Goal: Check status: Check status

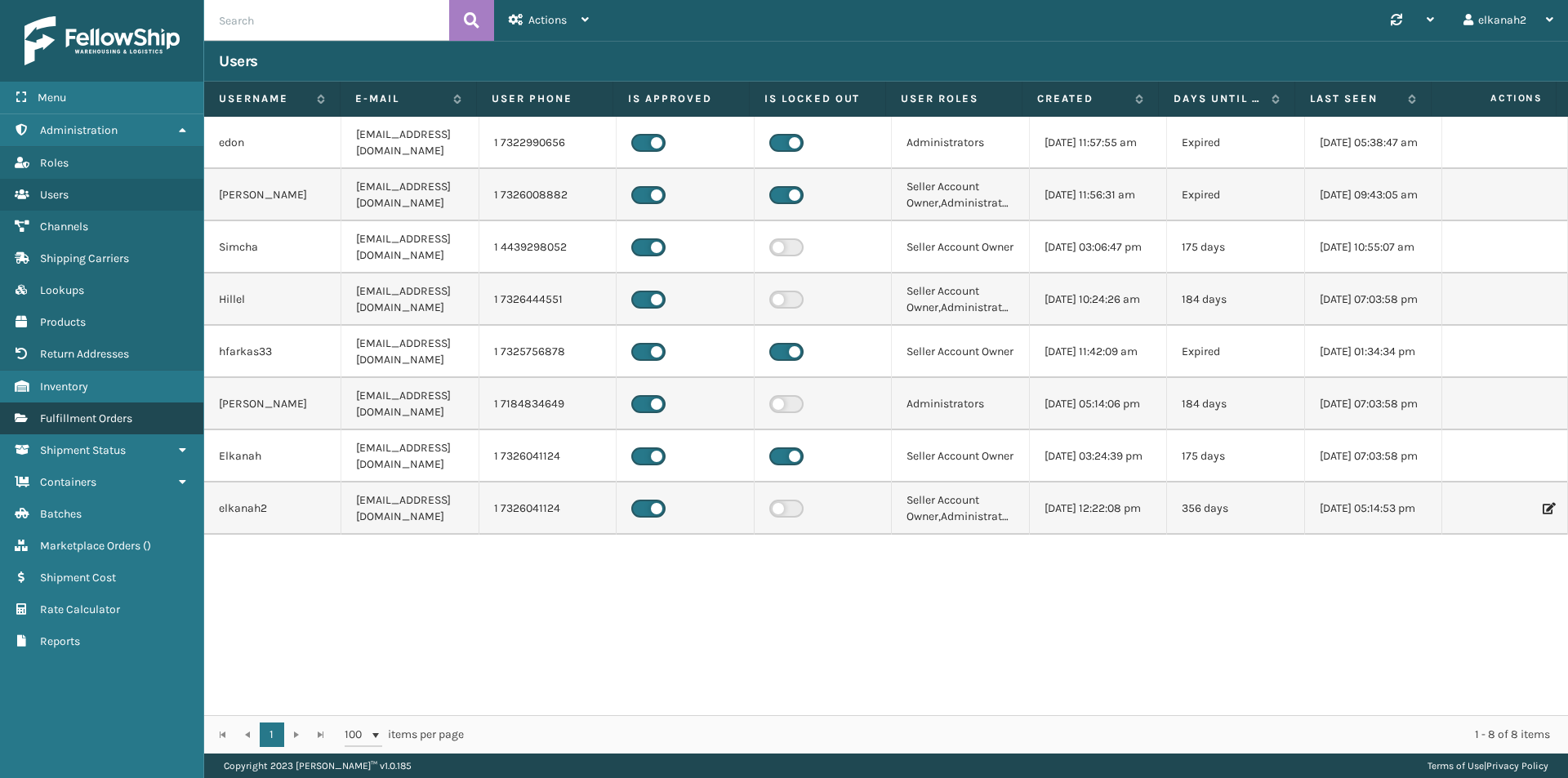
click at [127, 414] on span "Fulfillment Orders" at bounding box center [86, 419] width 93 height 14
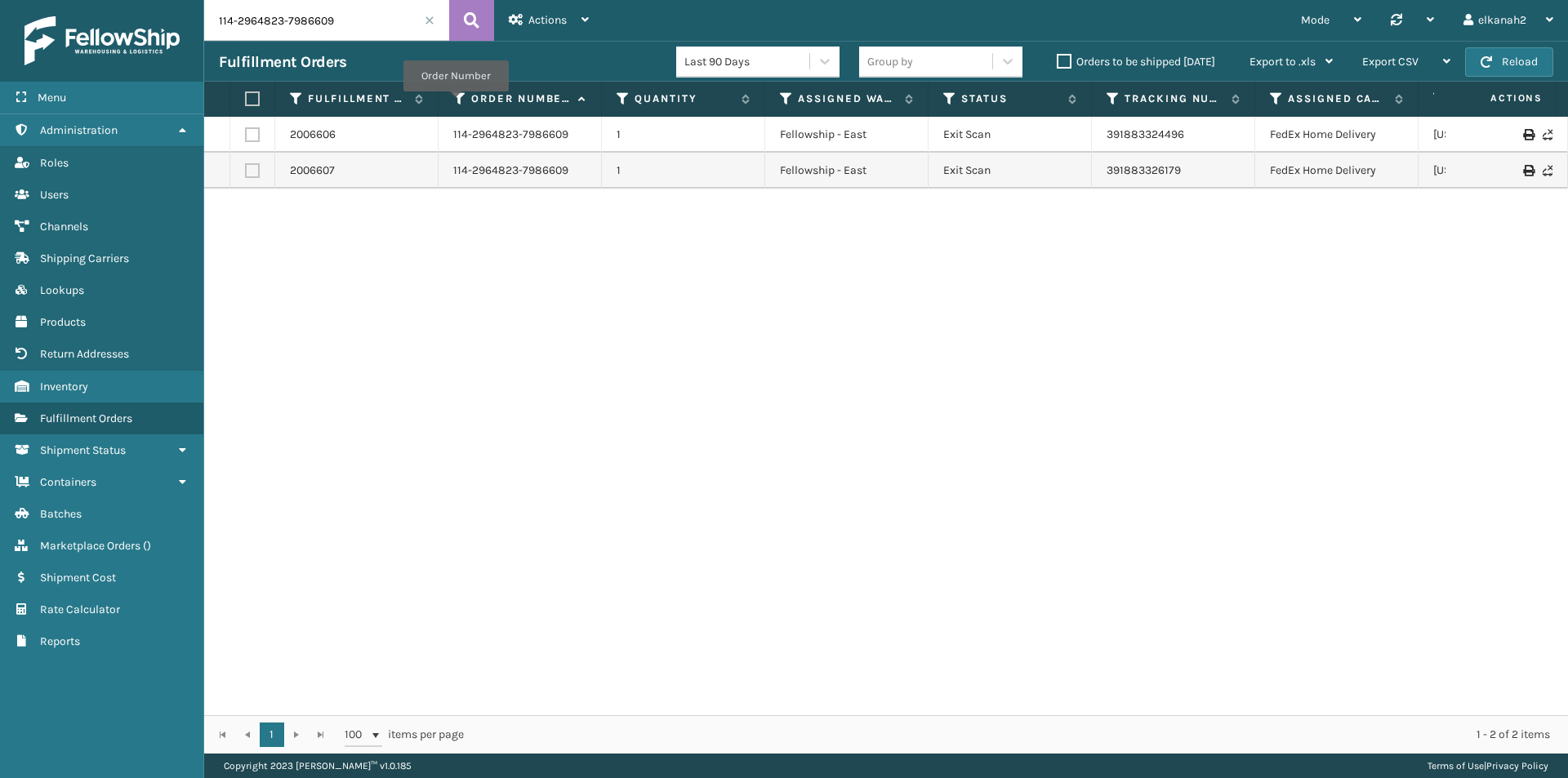
click at [456, 103] on icon at bounding box center [459, 99] width 13 height 15
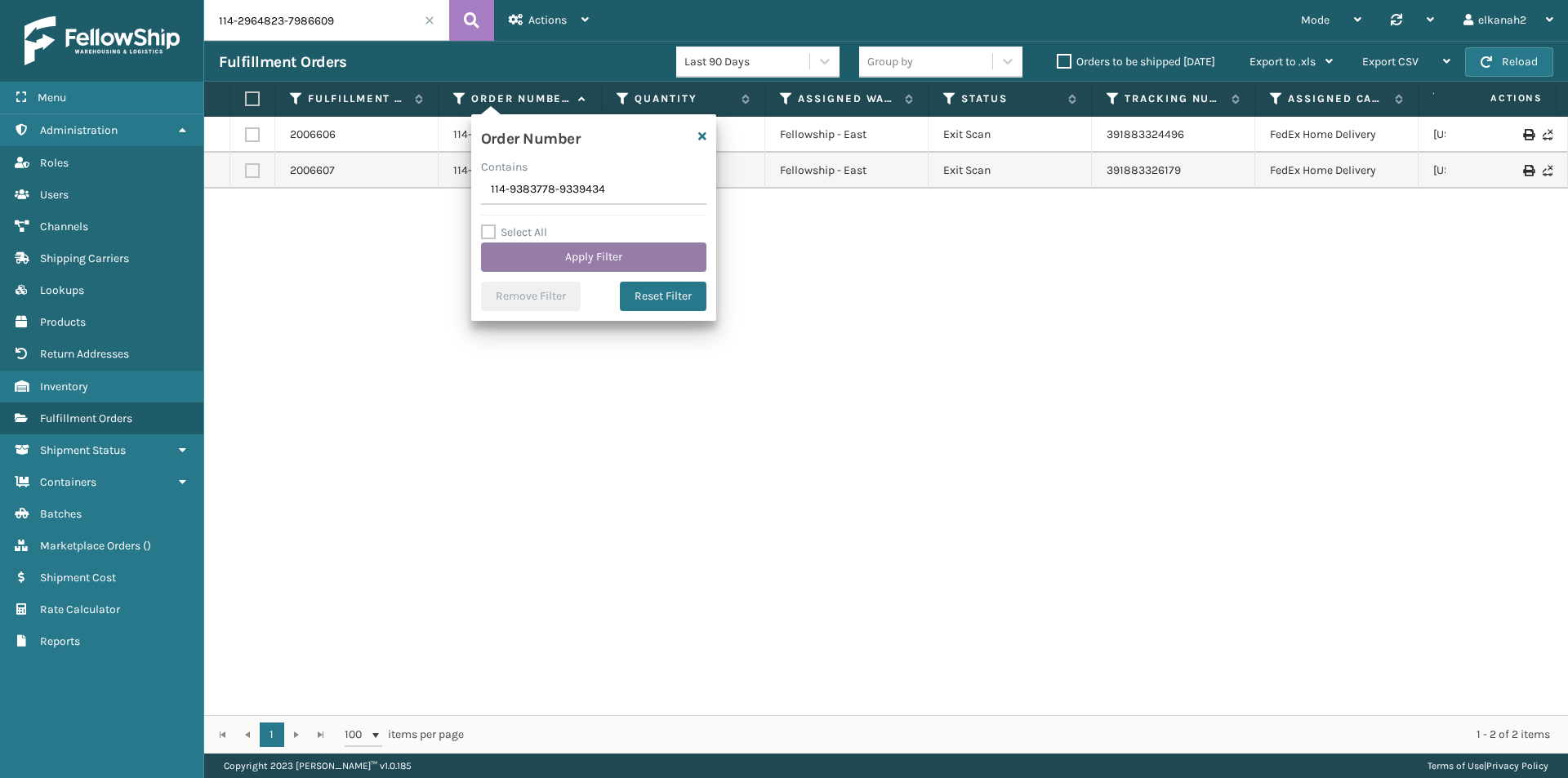
type input "114-9383778-9339434"
click at [551, 250] on button "Apply Filter" at bounding box center [594, 257] width 226 height 29
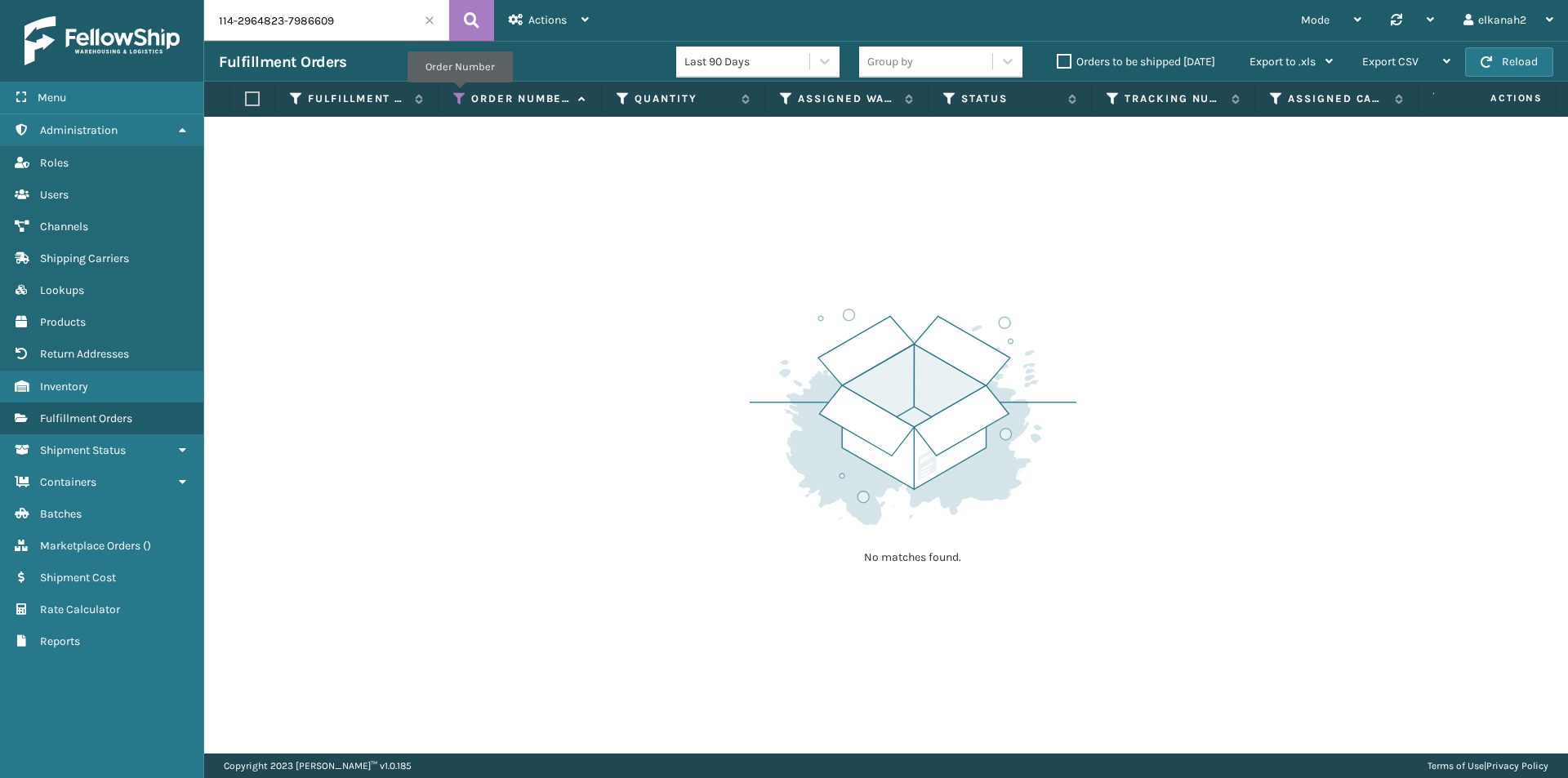
click at [459, 94] on icon at bounding box center [459, 99] width 13 height 15
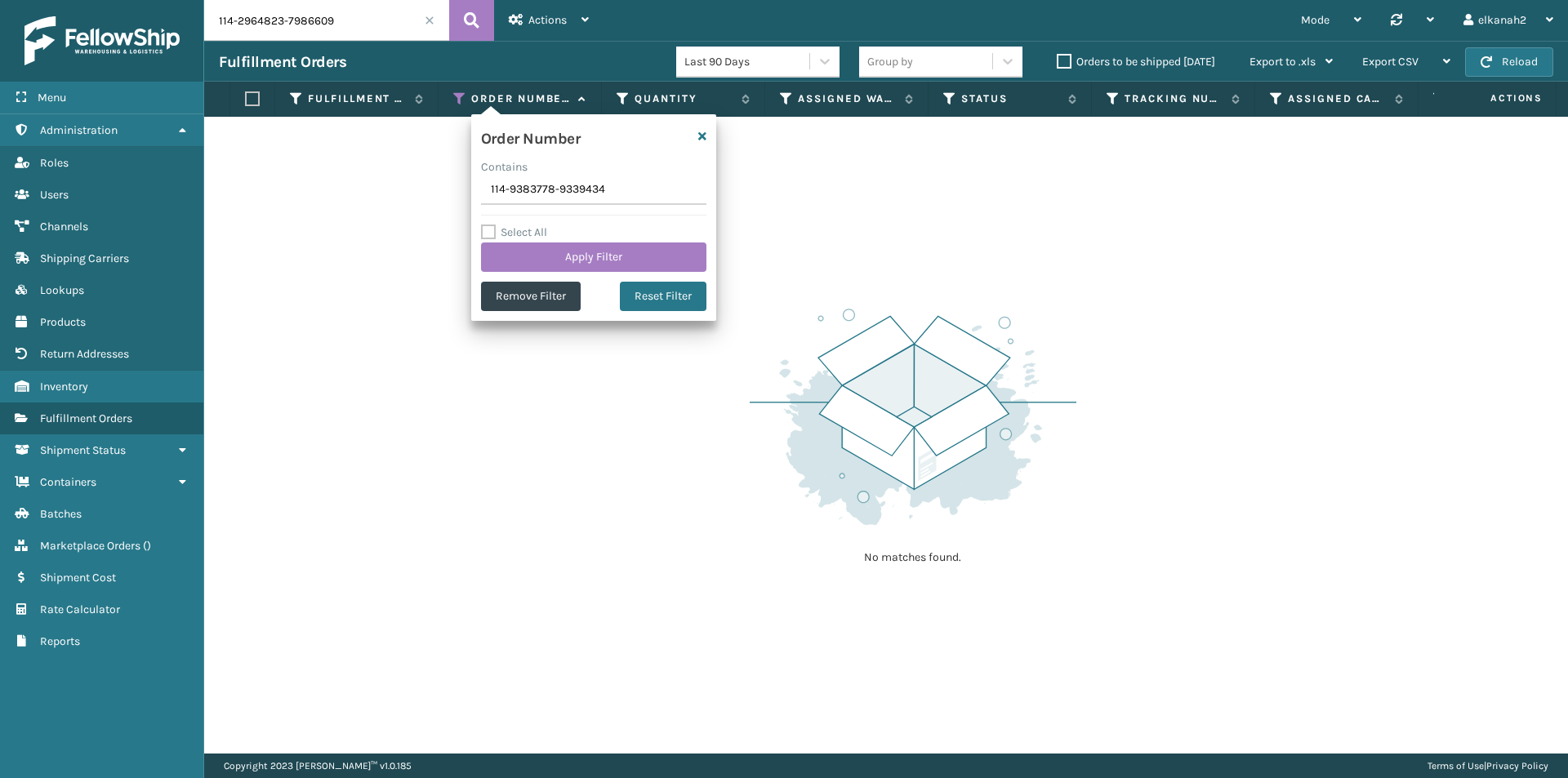
click at [434, 21] on span at bounding box center [429, 20] width 10 height 10
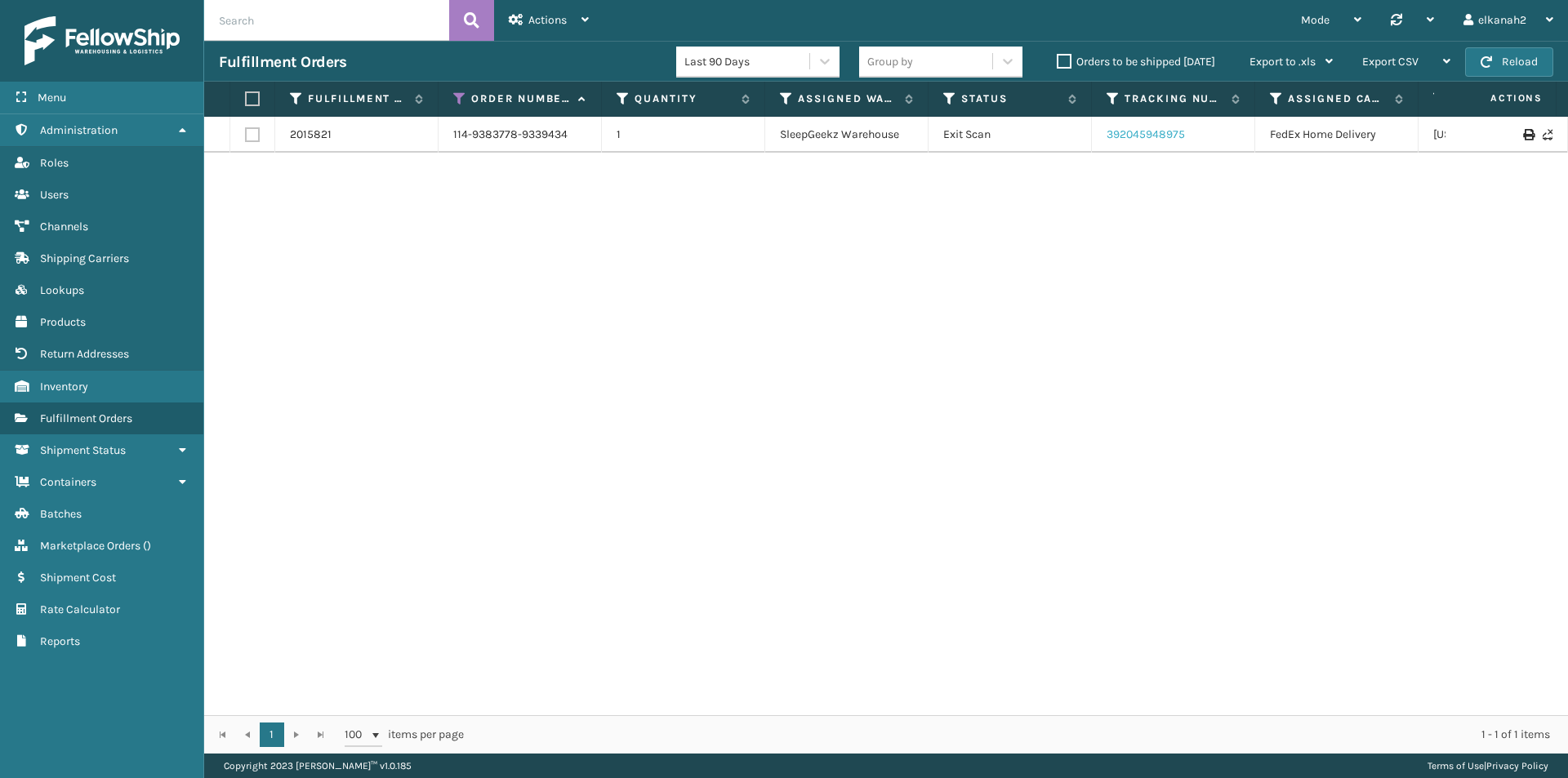
click at [1140, 133] on link "392045948975" at bounding box center [1146, 134] width 78 height 14
click at [301, 131] on link "2015821" at bounding box center [310, 135] width 41 height 17
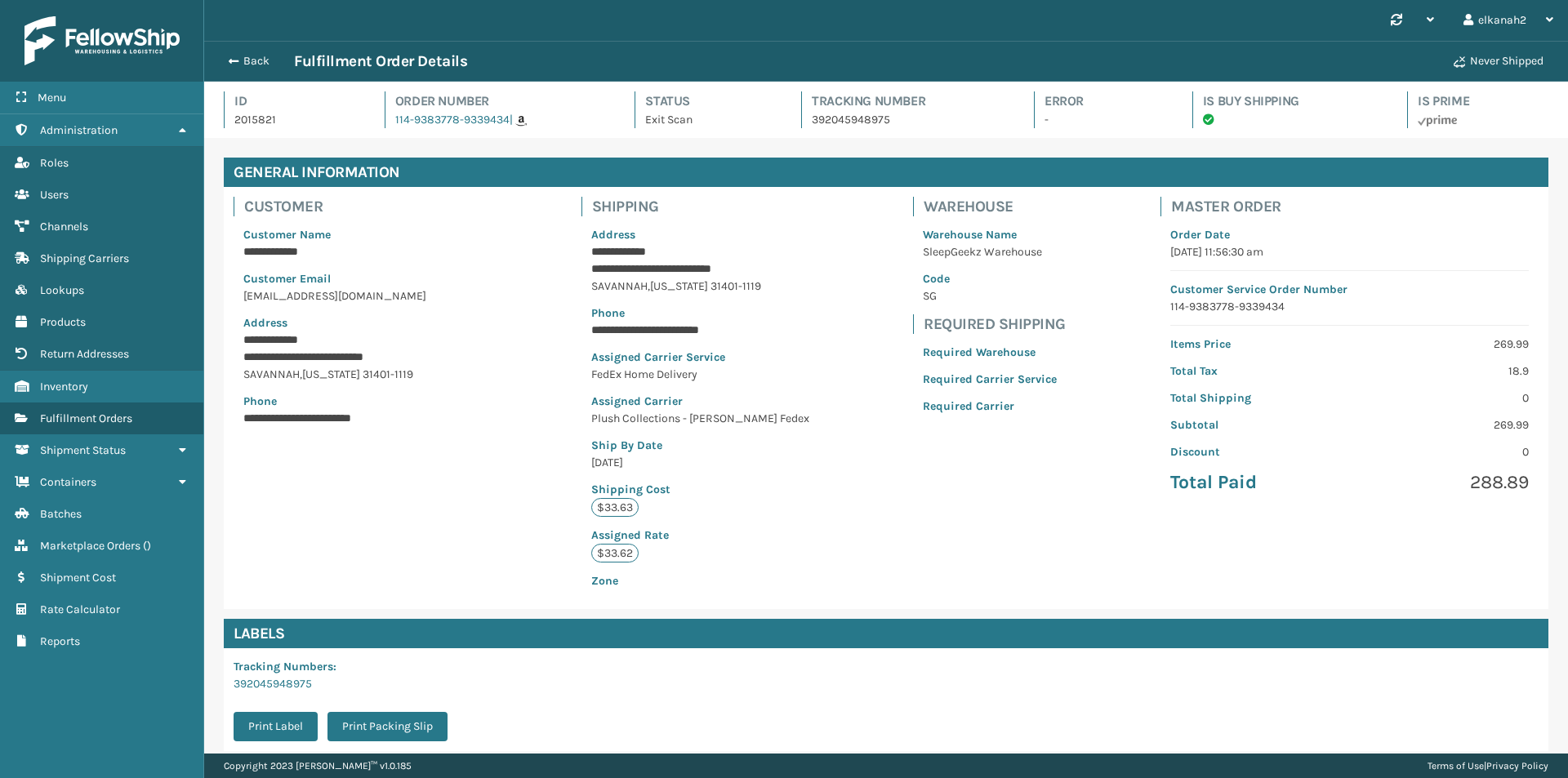
scroll to position [39, 1363]
click at [246, 61] on button "Back" at bounding box center [256, 61] width 75 height 15
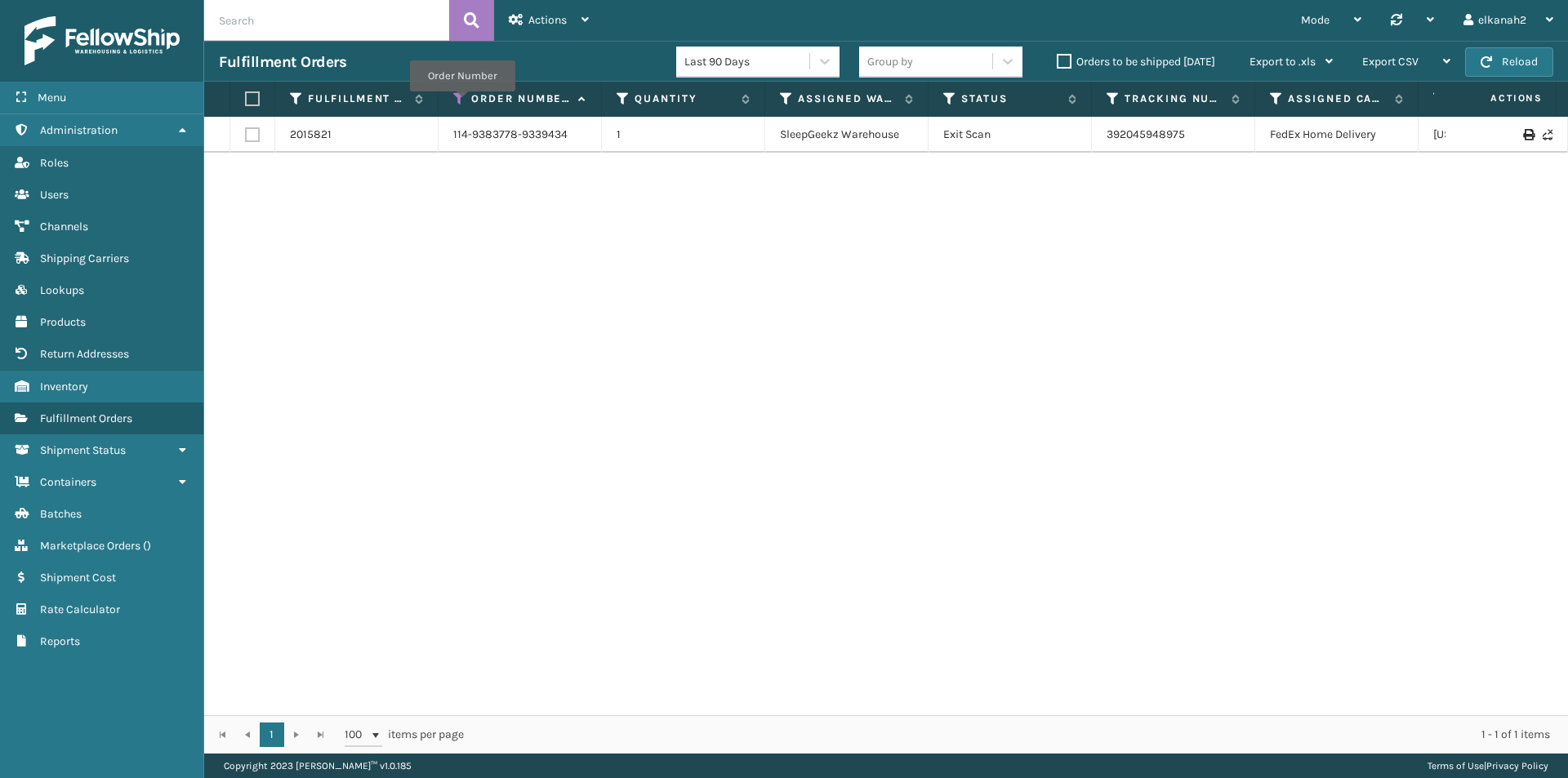
click at [462, 103] on icon at bounding box center [459, 99] width 13 height 15
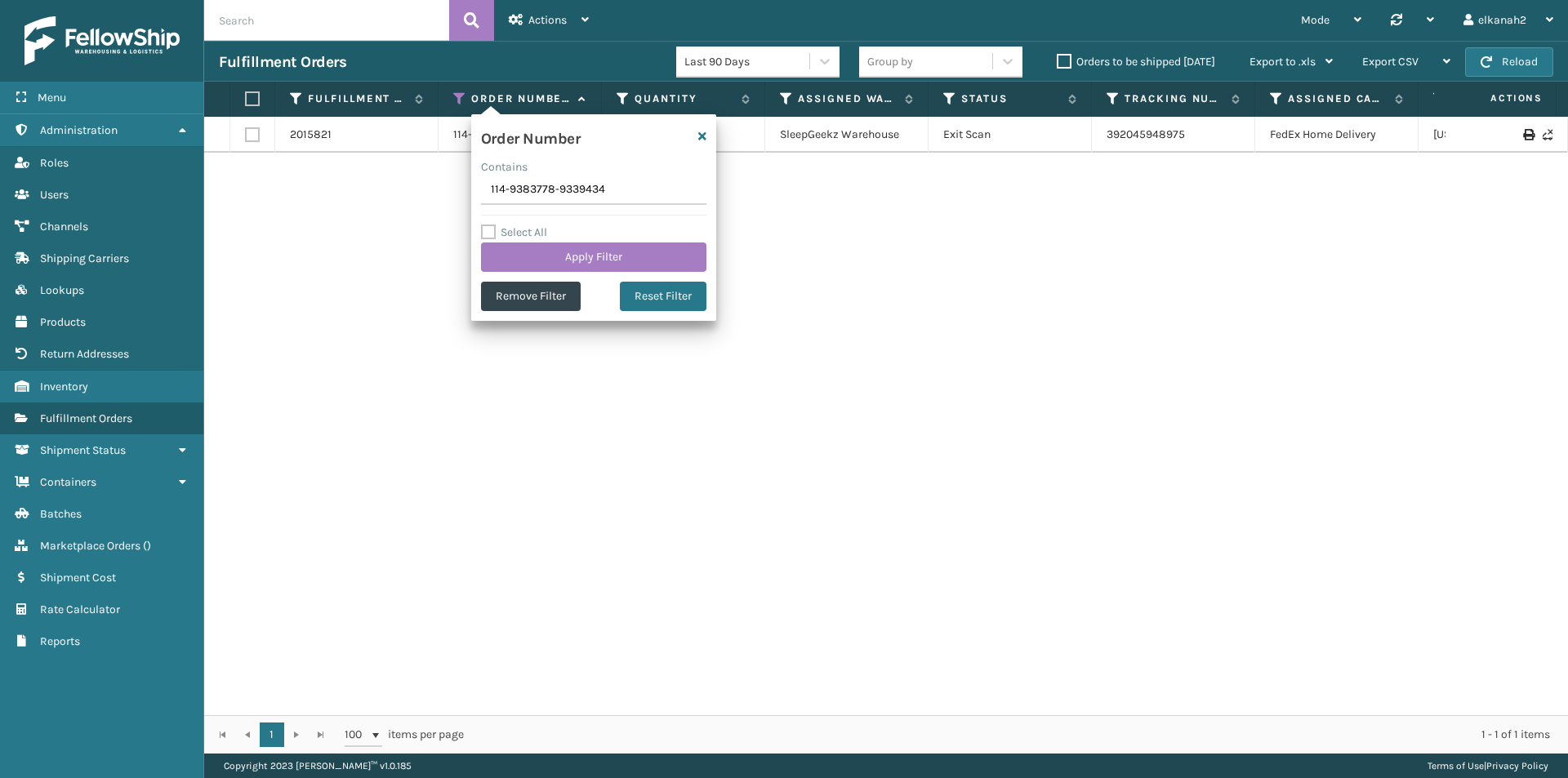
drag, startPoint x: 623, startPoint y: 190, endPoint x: 417, endPoint y: 191, distance: 206.0
click at [417, 191] on section "Fulfillment Orders Last 90 Days Group by Orders to be shipped [DATE] Export to …" at bounding box center [885, 397] width 1363 height 713
type input "114-9911669-4065050"
click at [572, 264] on button "Apply Filter" at bounding box center [594, 257] width 226 height 29
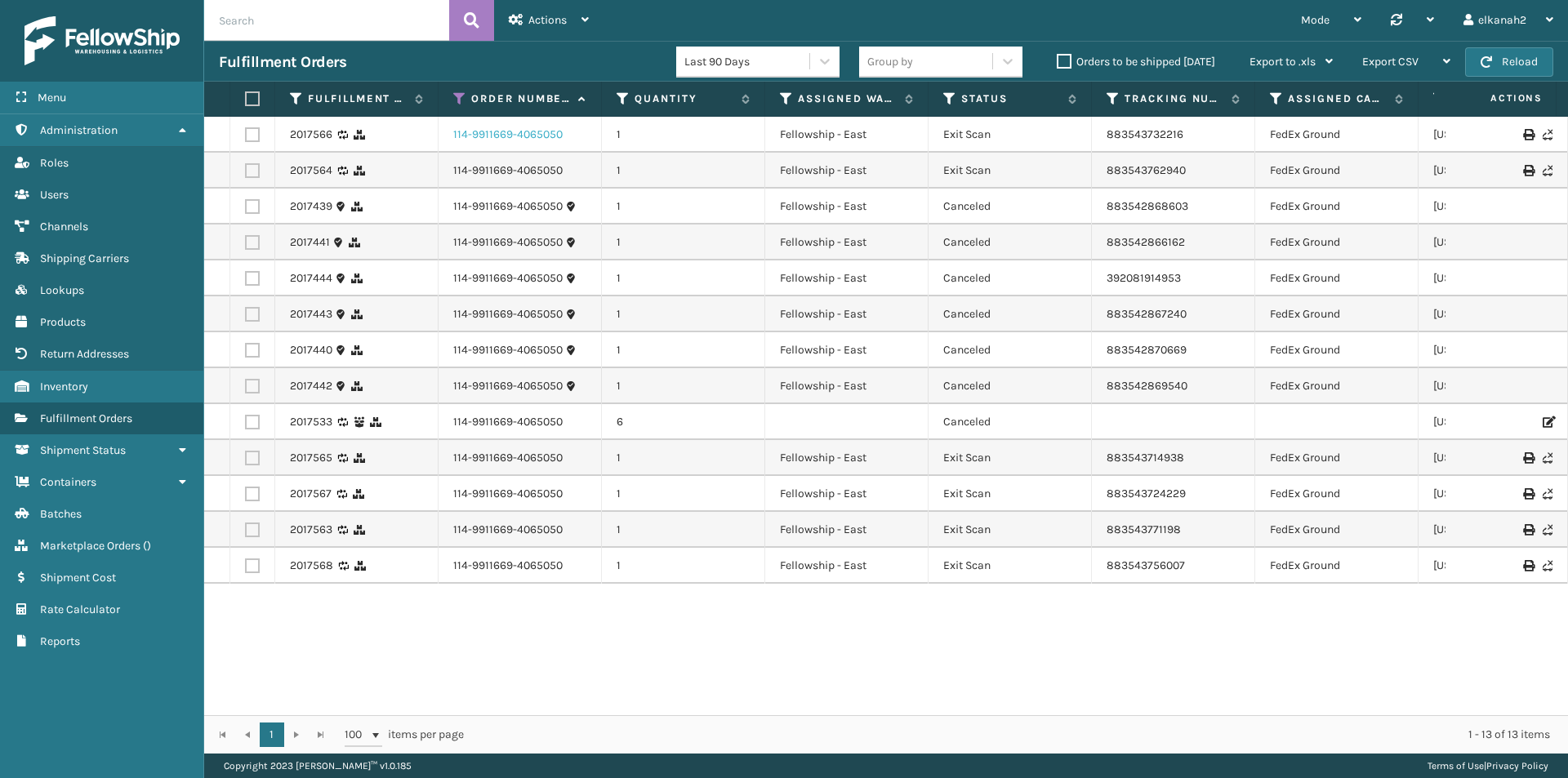
click at [511, 138] on link "114-9911669-4065050" at bounding box center [508, 135] width 109 height 17
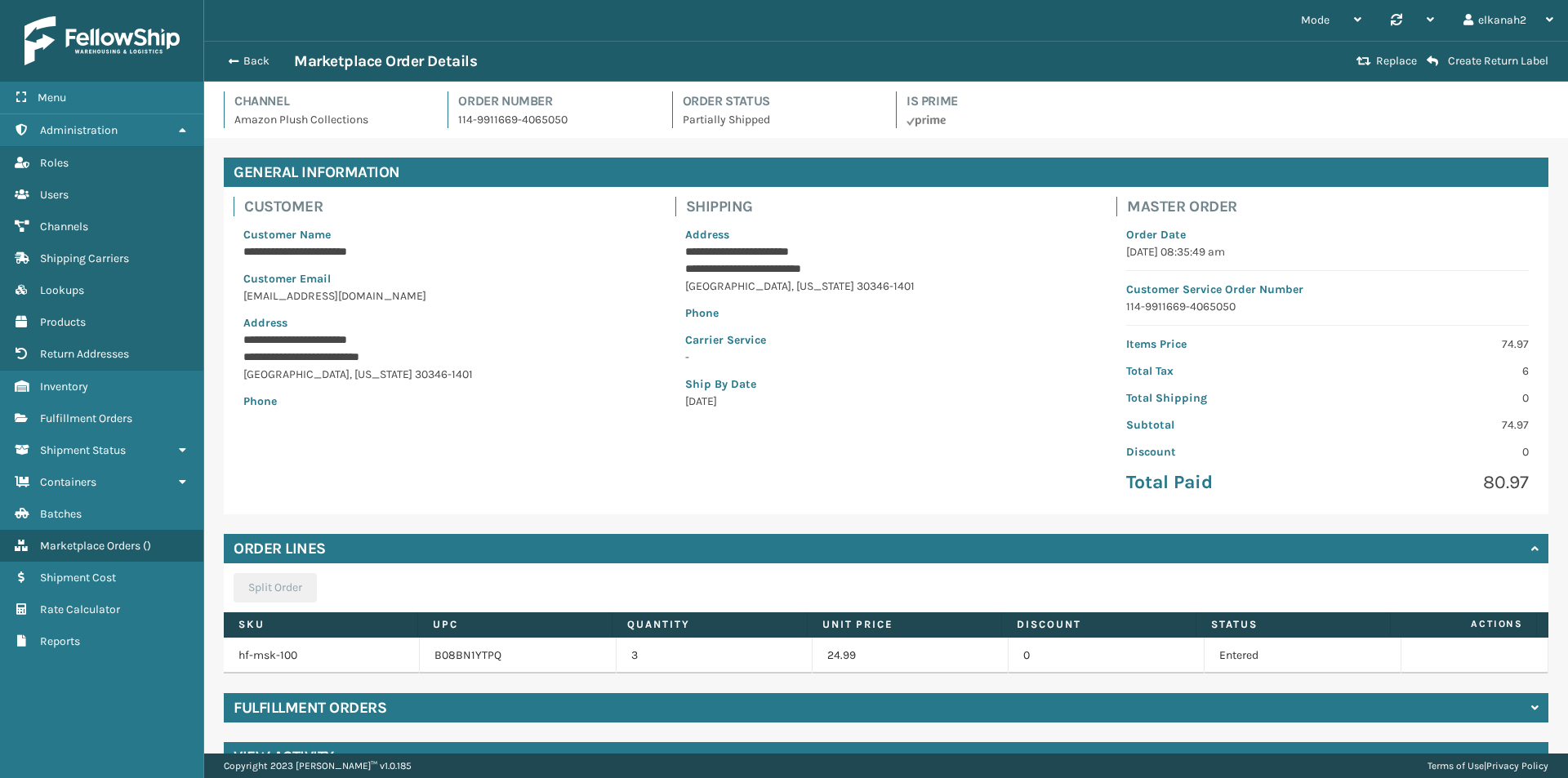
scroll to position [38, 0]
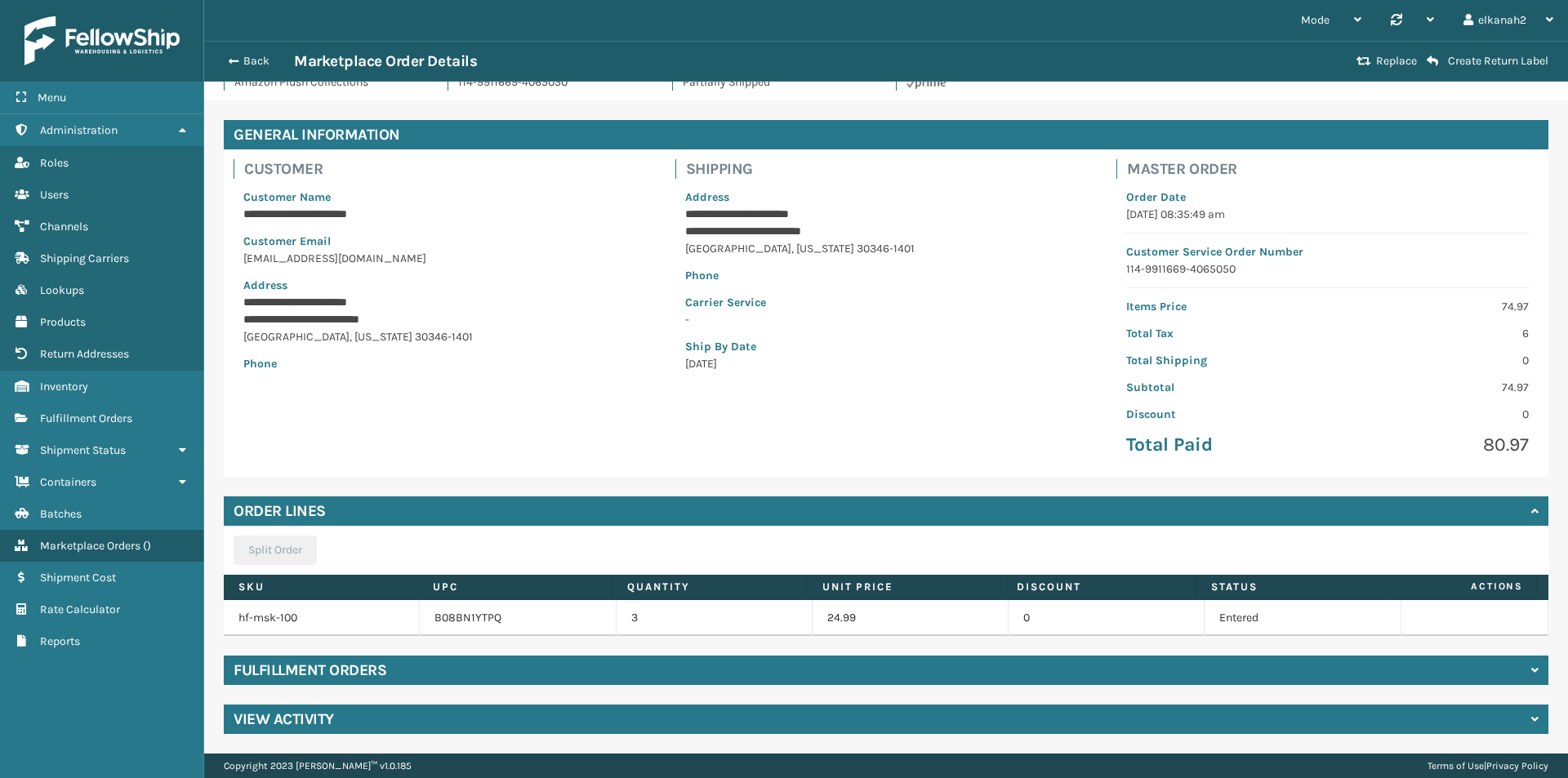
click at [502, 723] on div "View Activity" at bounding box center [886, 719] width 1325 height 29
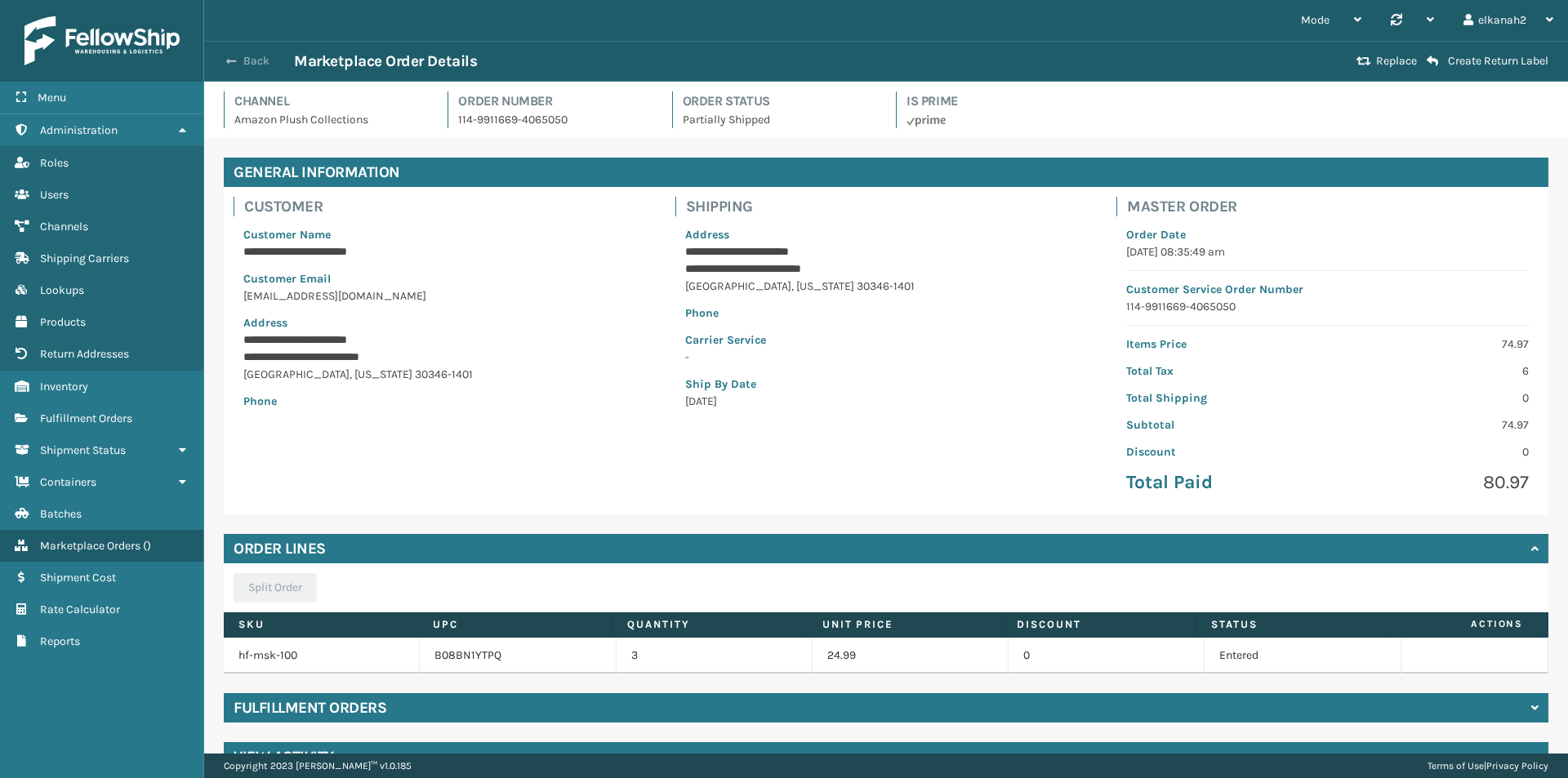
click at [229, 64] on span "button" at bounding box center [230, 61] width 10 height 11
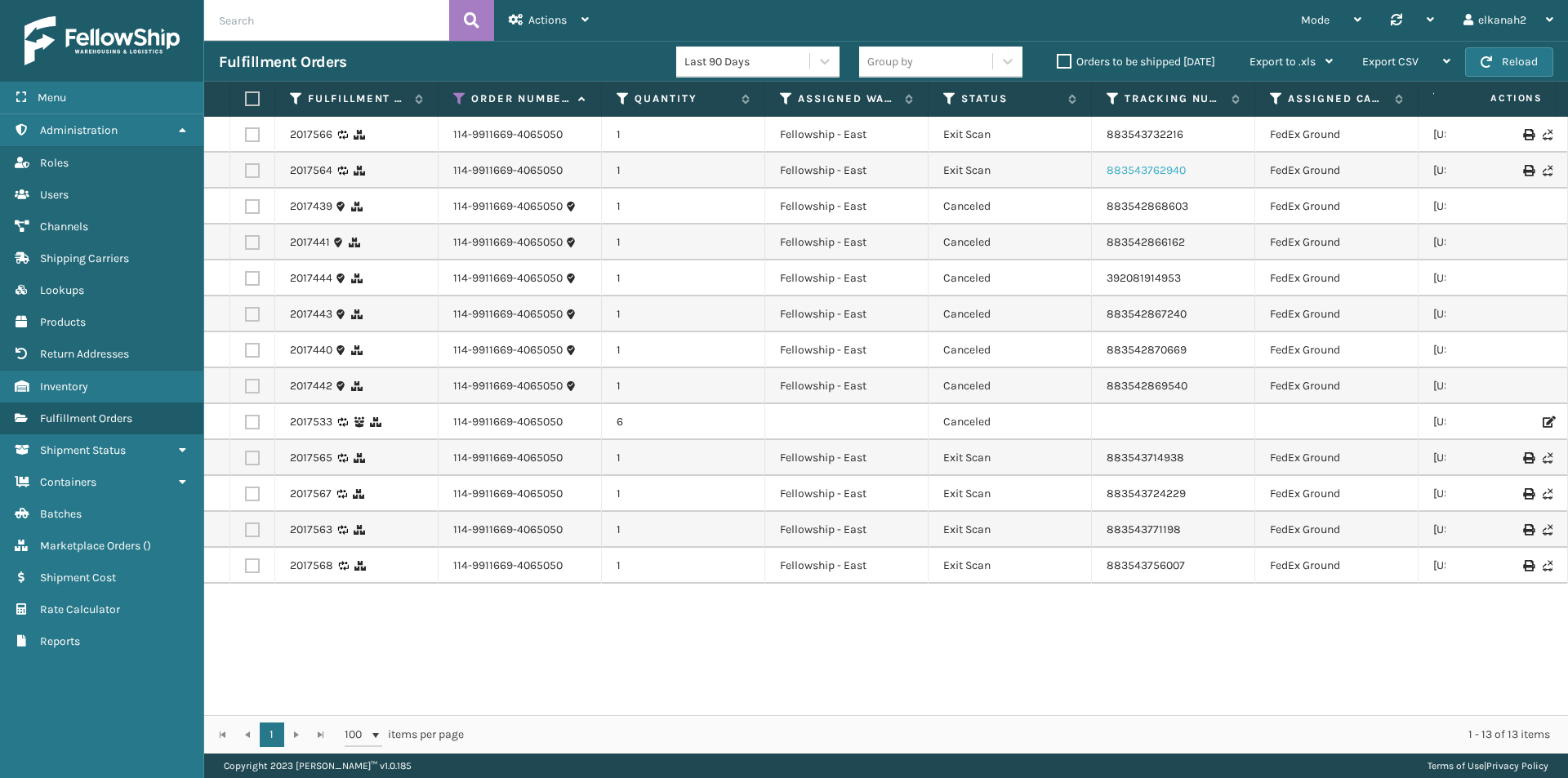
click at [1162, 171] on link "883543762940" at bounding box center [1146, 170] width 79 height 14
drag, startPoint x: 1204, startPoint y: 171, endPoint x: 1107, endPoint y: 171, distance: 97.0
click at [1107, 171] on td "883543762940" at bounding box center [1173, 170] width 163 height 36
copy link "883543762940"
